Goal: Check status: Check status

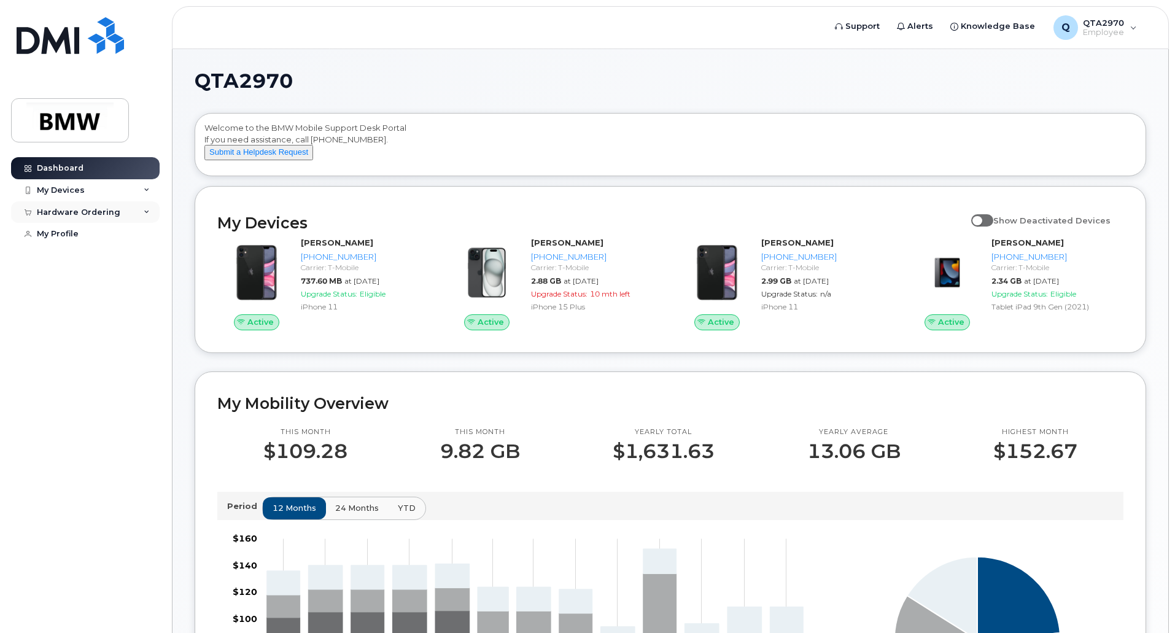
click at [74, 210] on div "Hardware Ordering" at bounding box center [78, 212] width 83 height 10
click at [72, 234] on div "My Orders" at bounding box center [64, 234] width 44 height 11
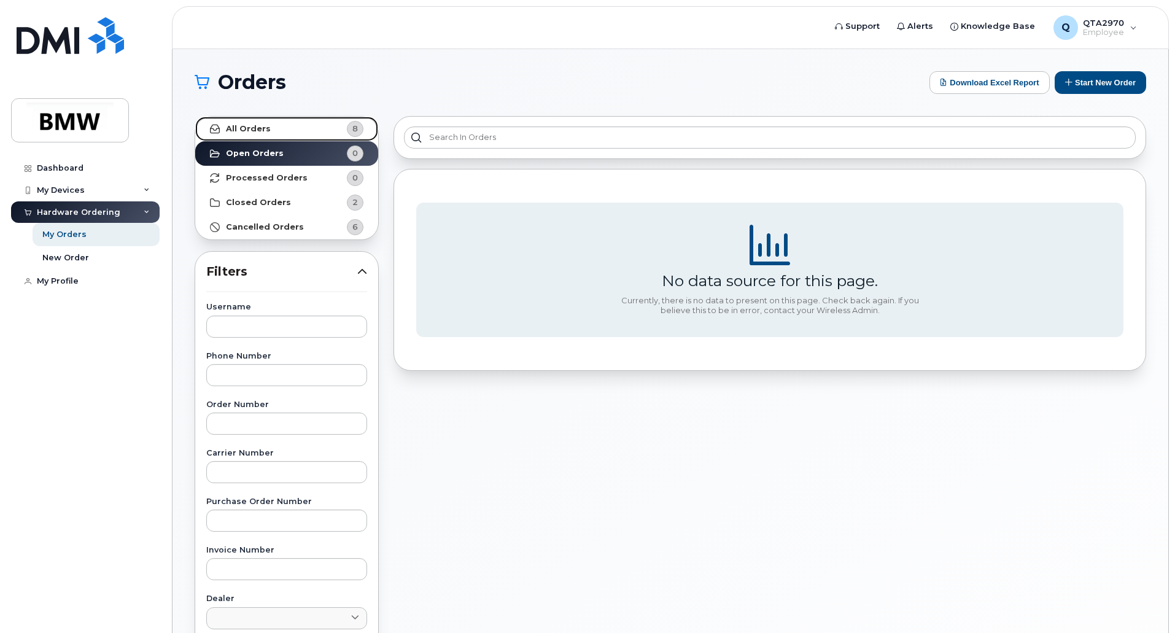
click at [271, 129] on link "All Orders 8" at bounding box center [286, 129] width 183 height 25
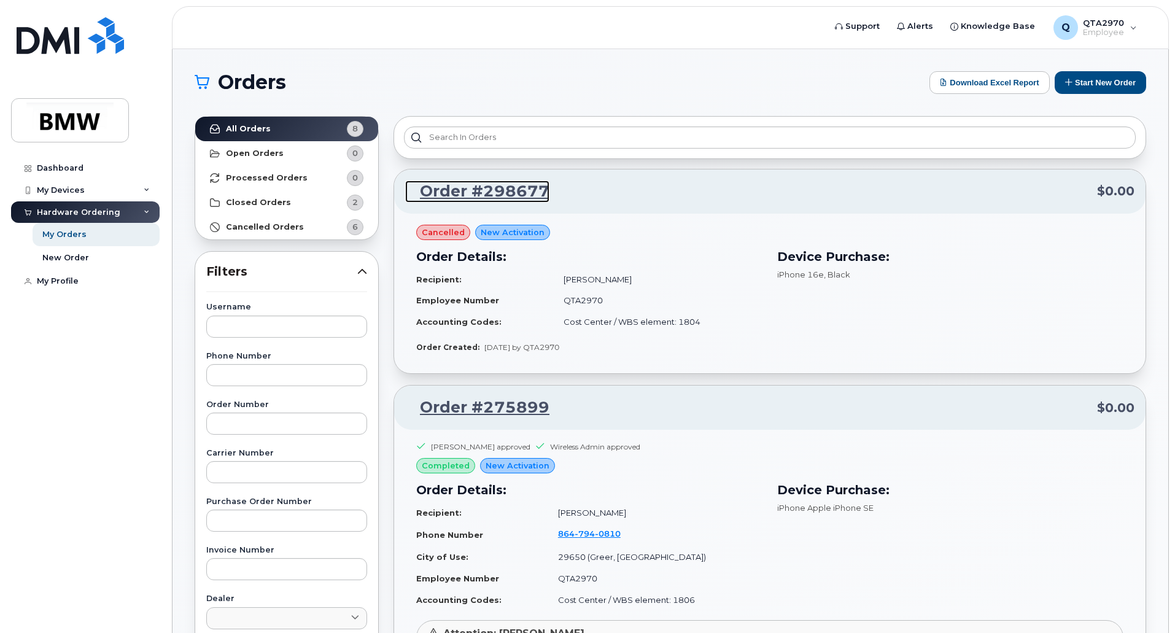
click at [483, 193] on link "Order #298677" at bounding box center [477, 191] width 144 height 22
